Goal: Transaction & Acquisition: Purchase product/service

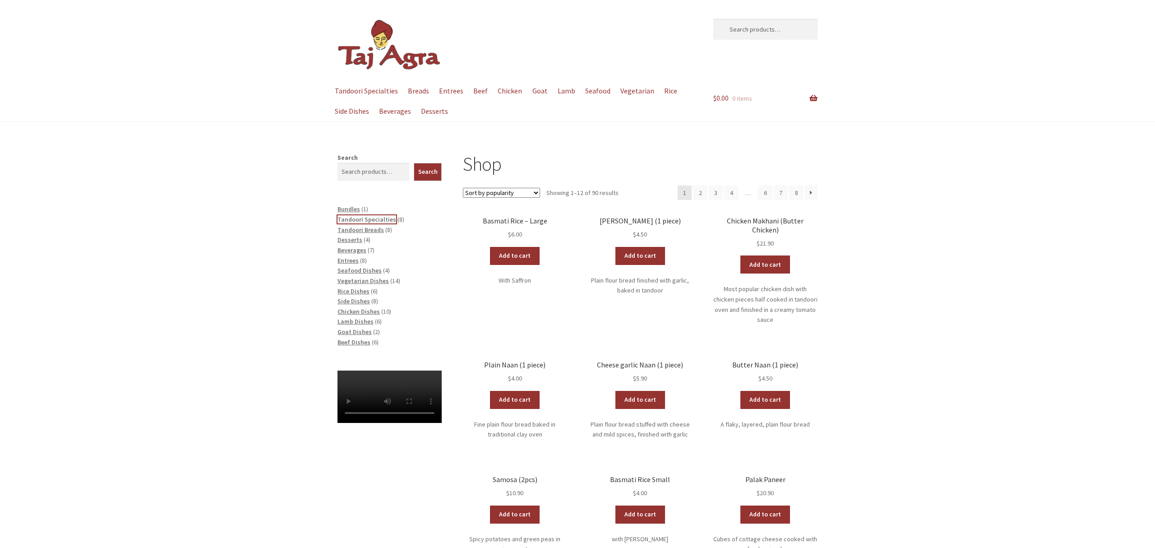
click at [382, 219] on span "Tandoori Specialties" at bounding box center [366, 219] width 59 height 8
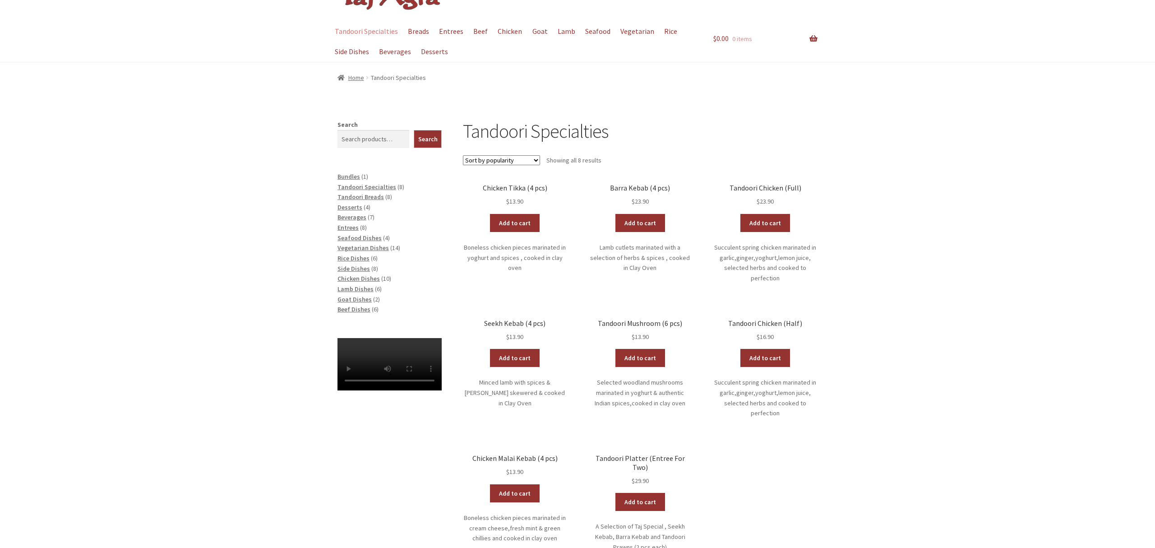
scroll to position [59, 0]
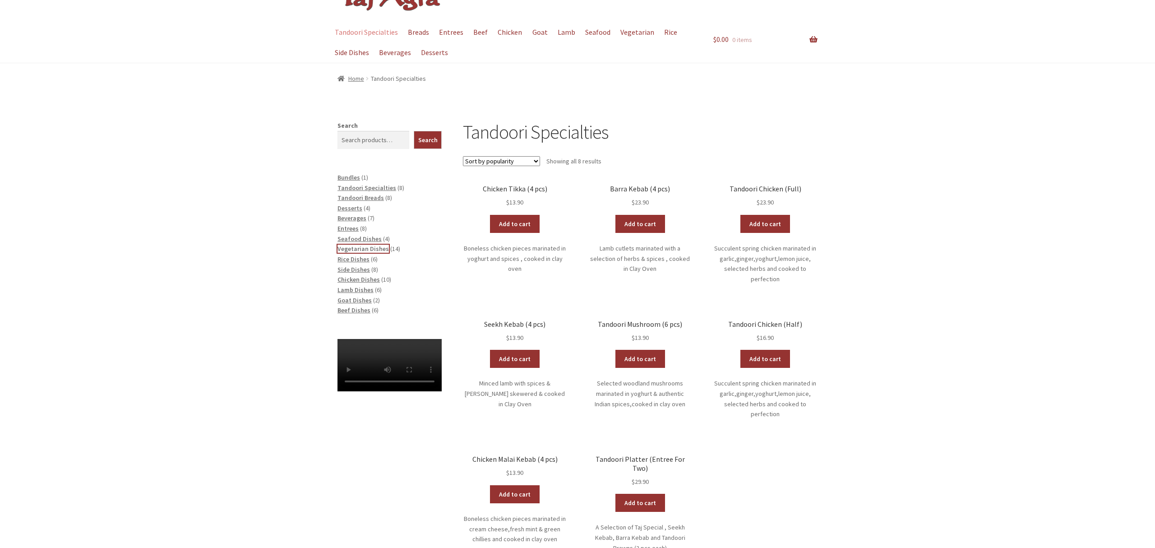
click at [377, 250] on span "Vegetarian Dishes" at bounding box center [362, 248] width 51 height 8
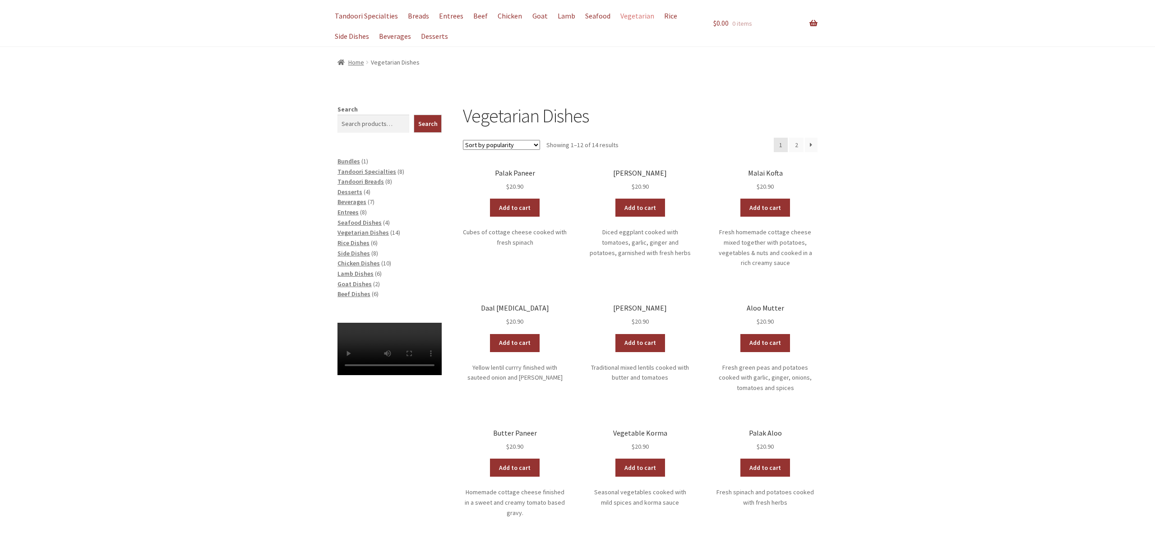
scroll to position [74, 0]
click at [365, 265] on span "Chicken Dishes" at bounding box center [358, 263] width 42 height 8
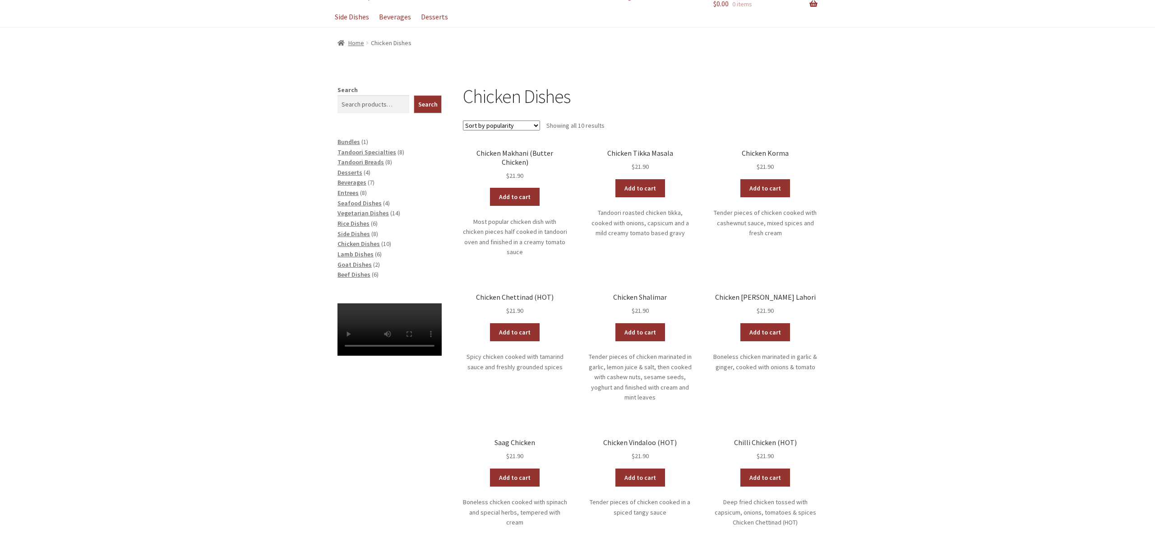
scroll to position [94, 0]
click at [350, 273] on span "Beef Dishes" at bounding box center [353, 275] width 33 height 8
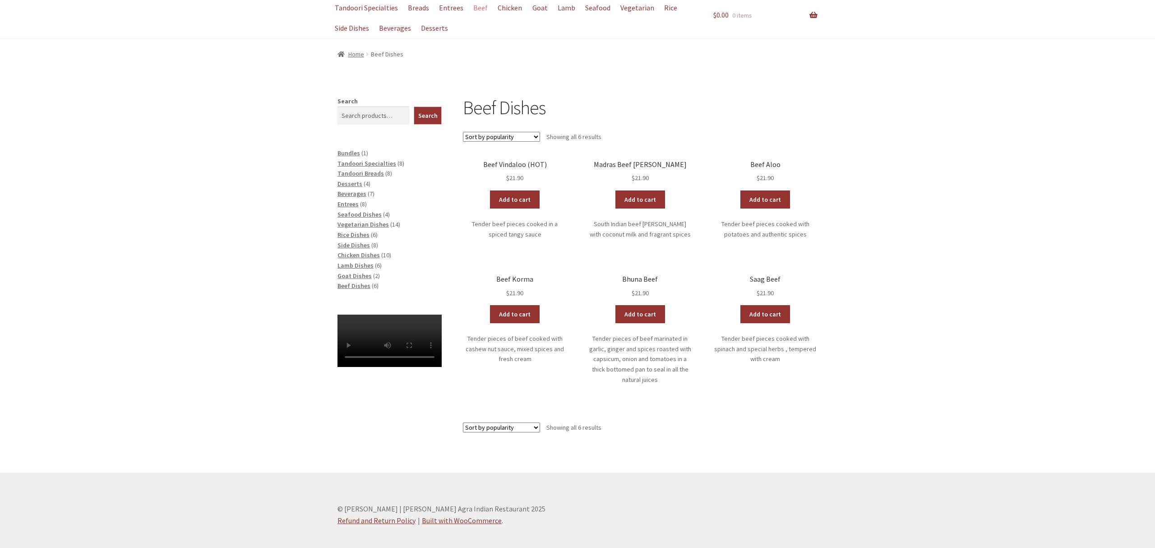
scroll to position [92, 0]
